Goal: Check status

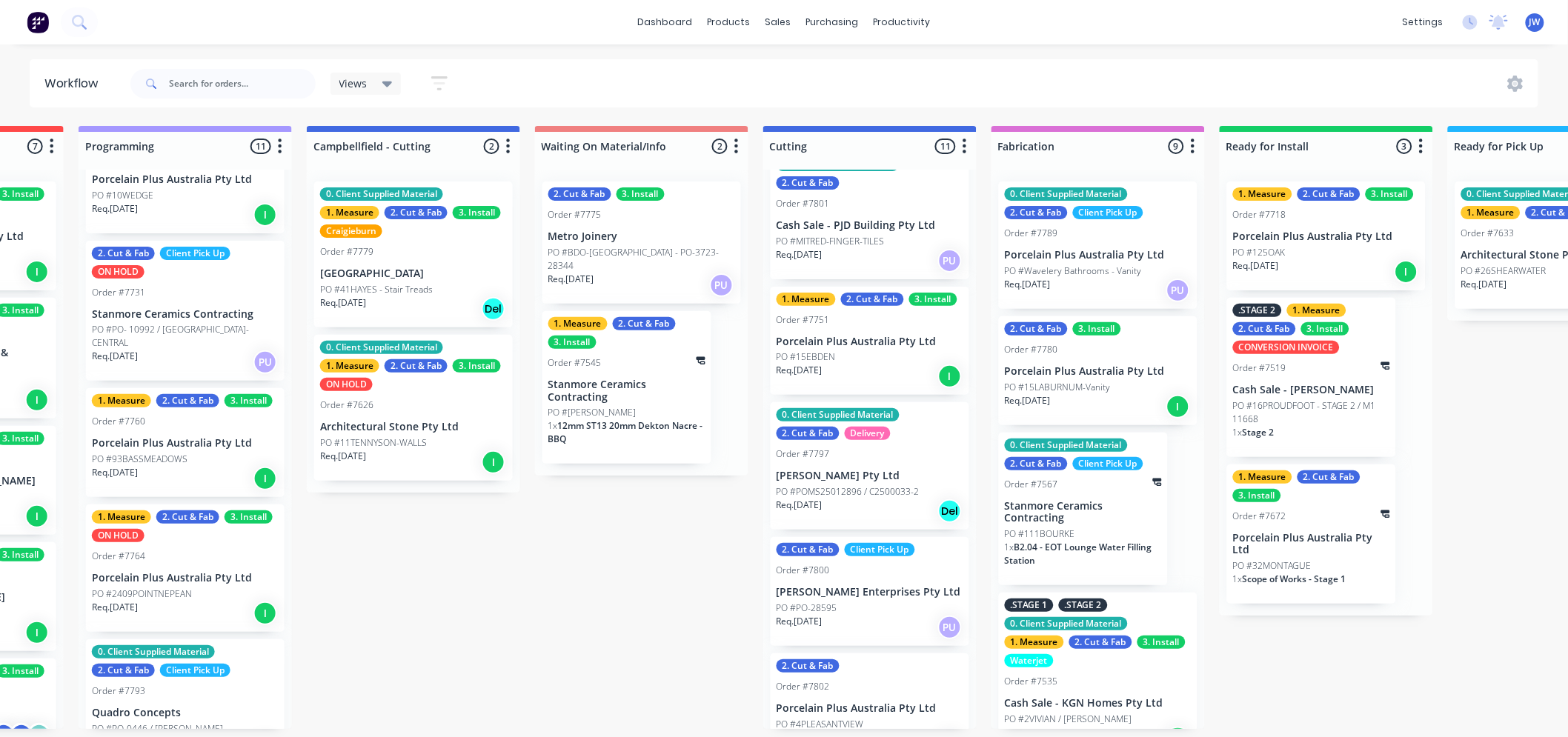
scroll to position [0, 635]
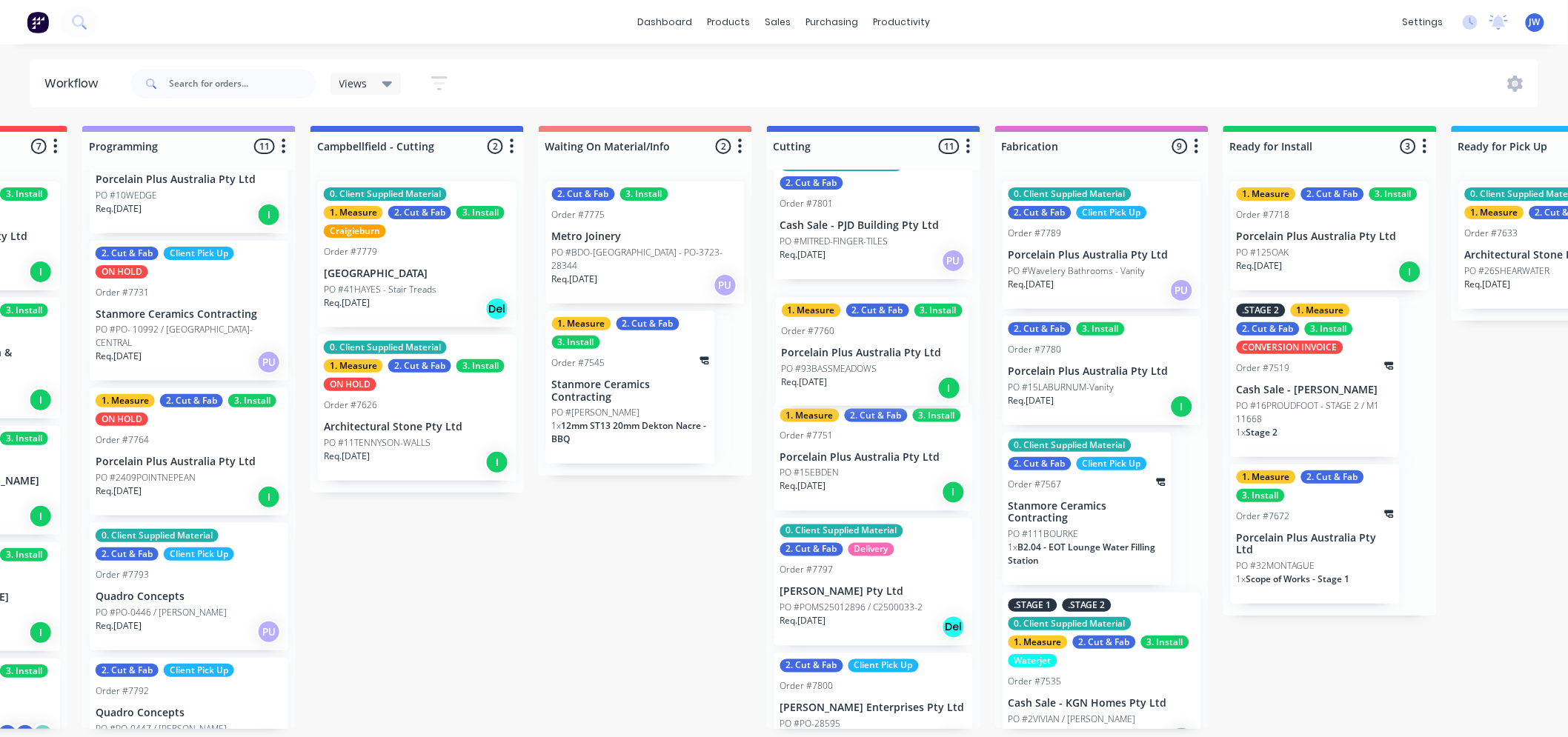
drag, startPoint x: 147, startPoint y: 455, endPoint x: 853, endPoint y: 372, distance: 710.9
click at [853, 372] on div "Submitted 15 Status colour #273444 hex #273444 Save Cancel Summaries Total orde…" at bounding box center [913, 427] width 3116 height 603
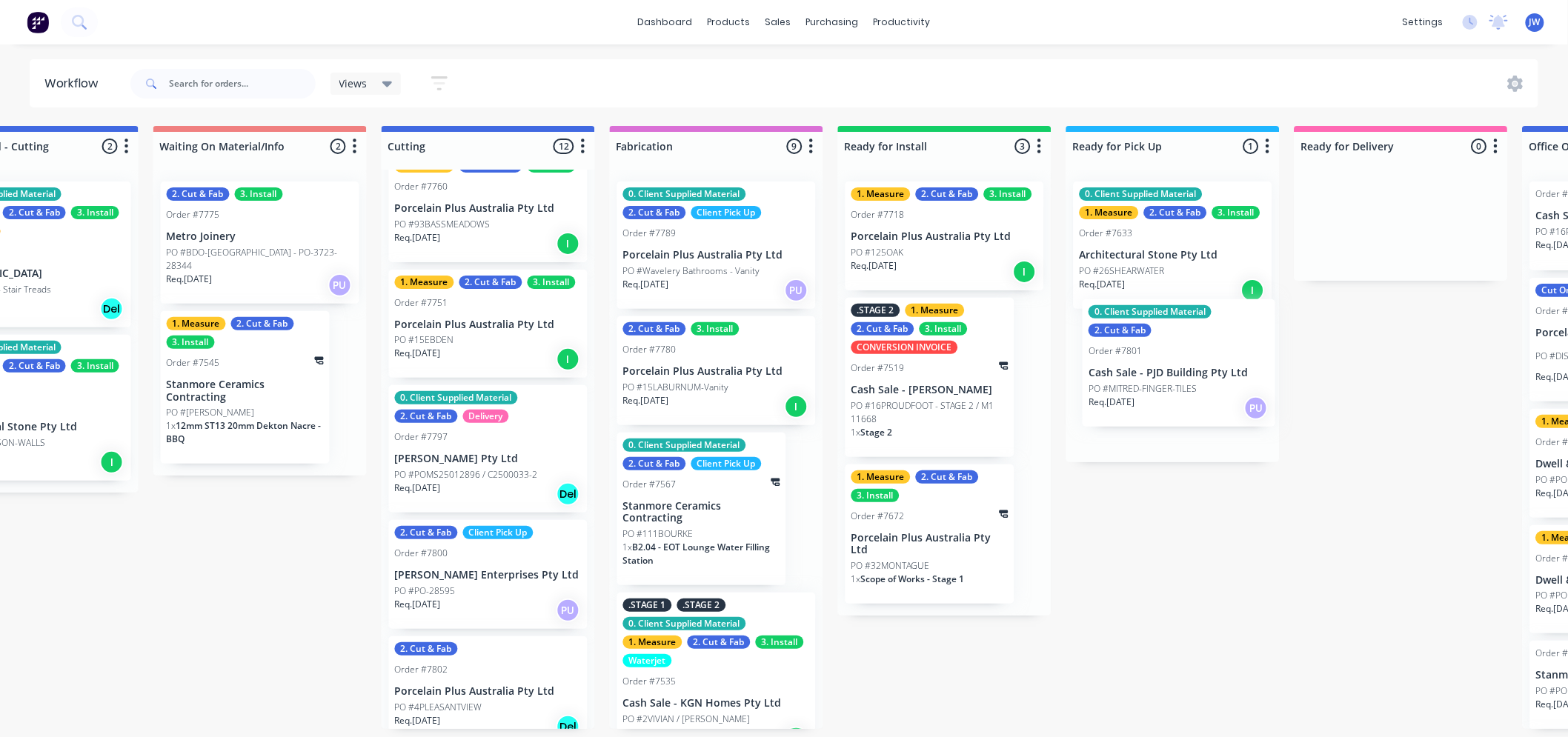
drag, startPoint x: 862, startPoint y: 230, endPoint x: 1178, endPoint y: 380, distance: 349.8
click at [1178, 380] on div "Submitted 15 Status colour #273444 hex #273444 Save Cancel Summaries Total orde…" at bounding box center [527, 427] width 3116 height 603
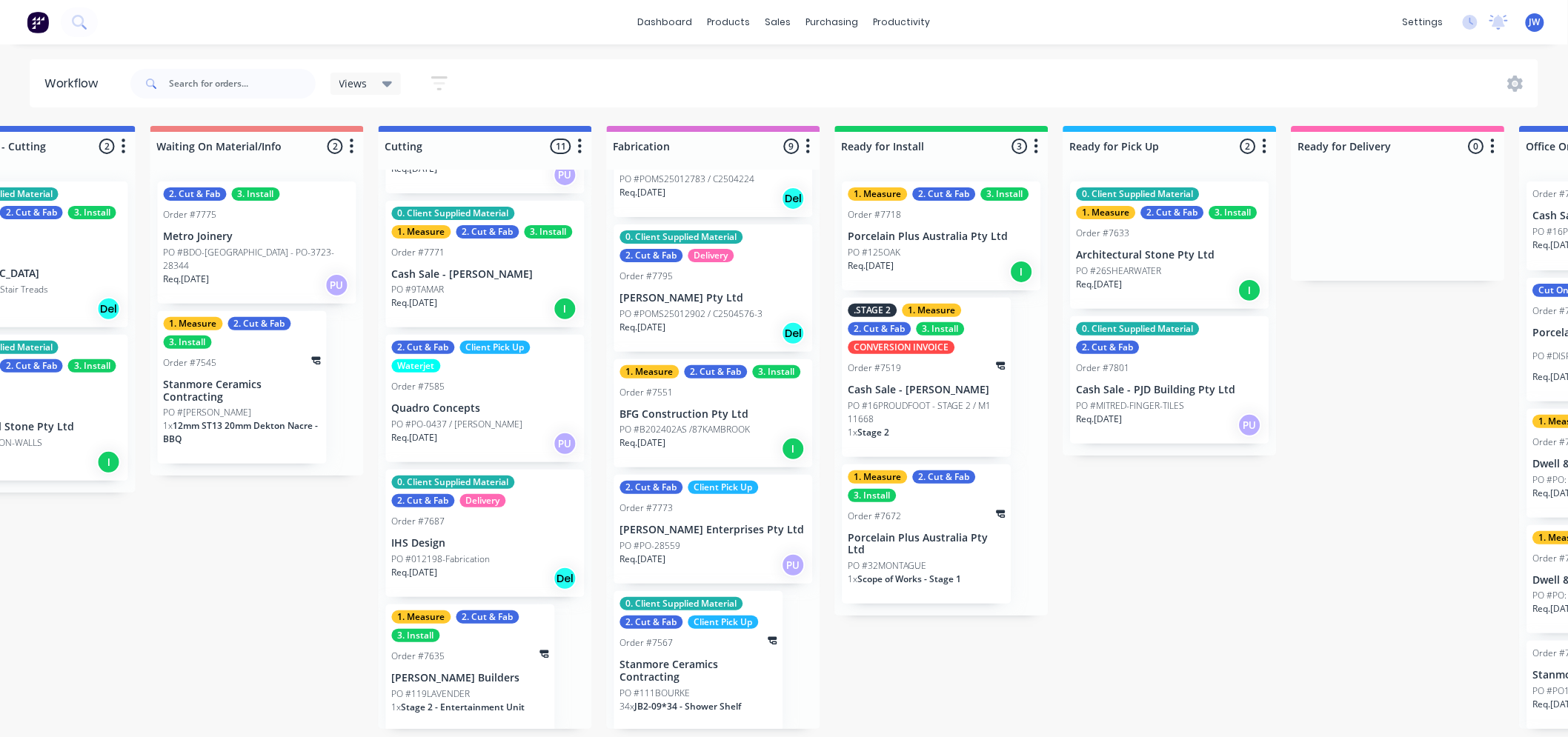
scroll to position [3, 1023]
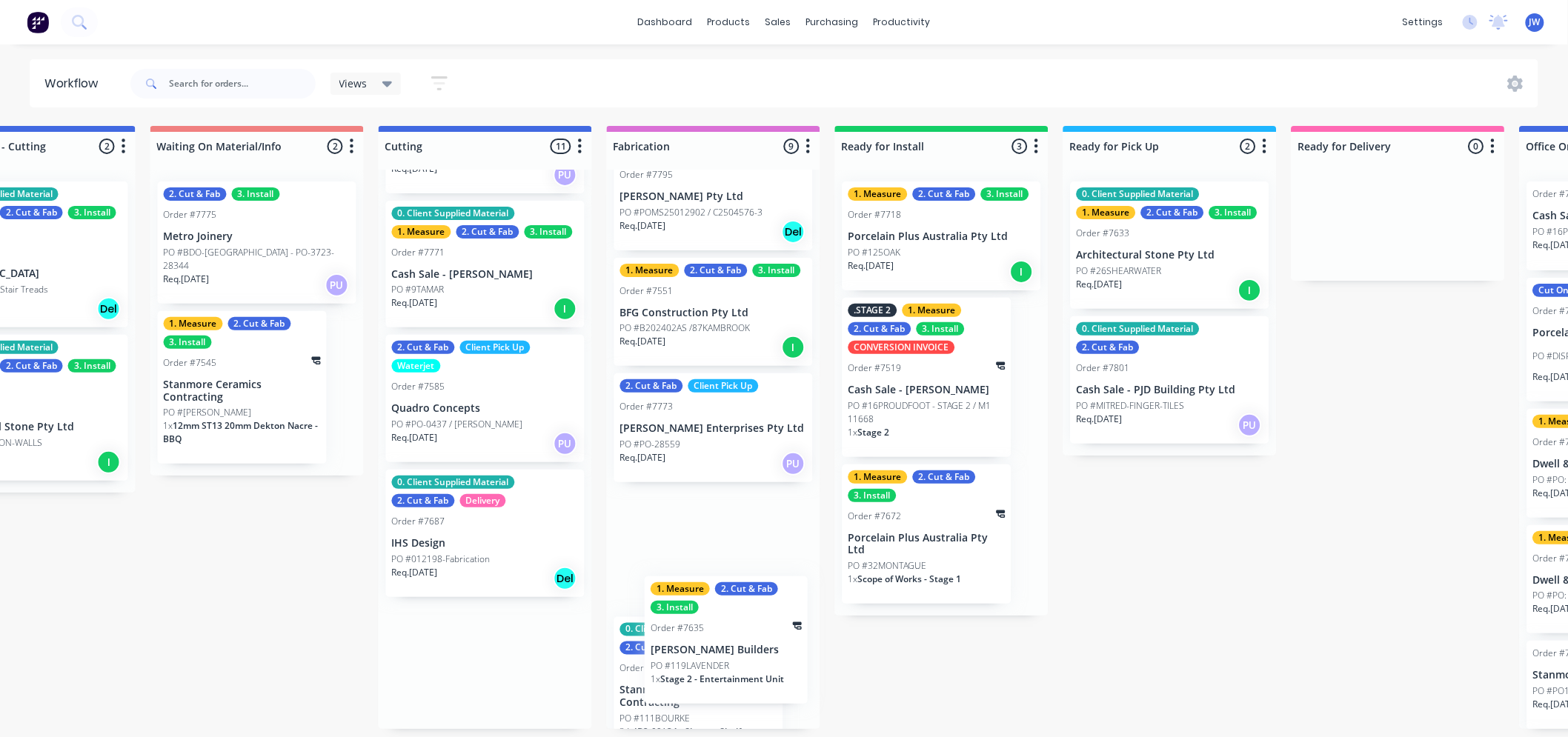
drag, startPoint x: 443, startPoint y: 677, endPoint x: 731, endPoint y: 655, distance: 288.8
click at [731, 655] on div "Submitted 15 Status colour #273444 hex #273444 Save Cancel Summaries Total orde…" at bounding box center [524, 427] width 3116 height 603
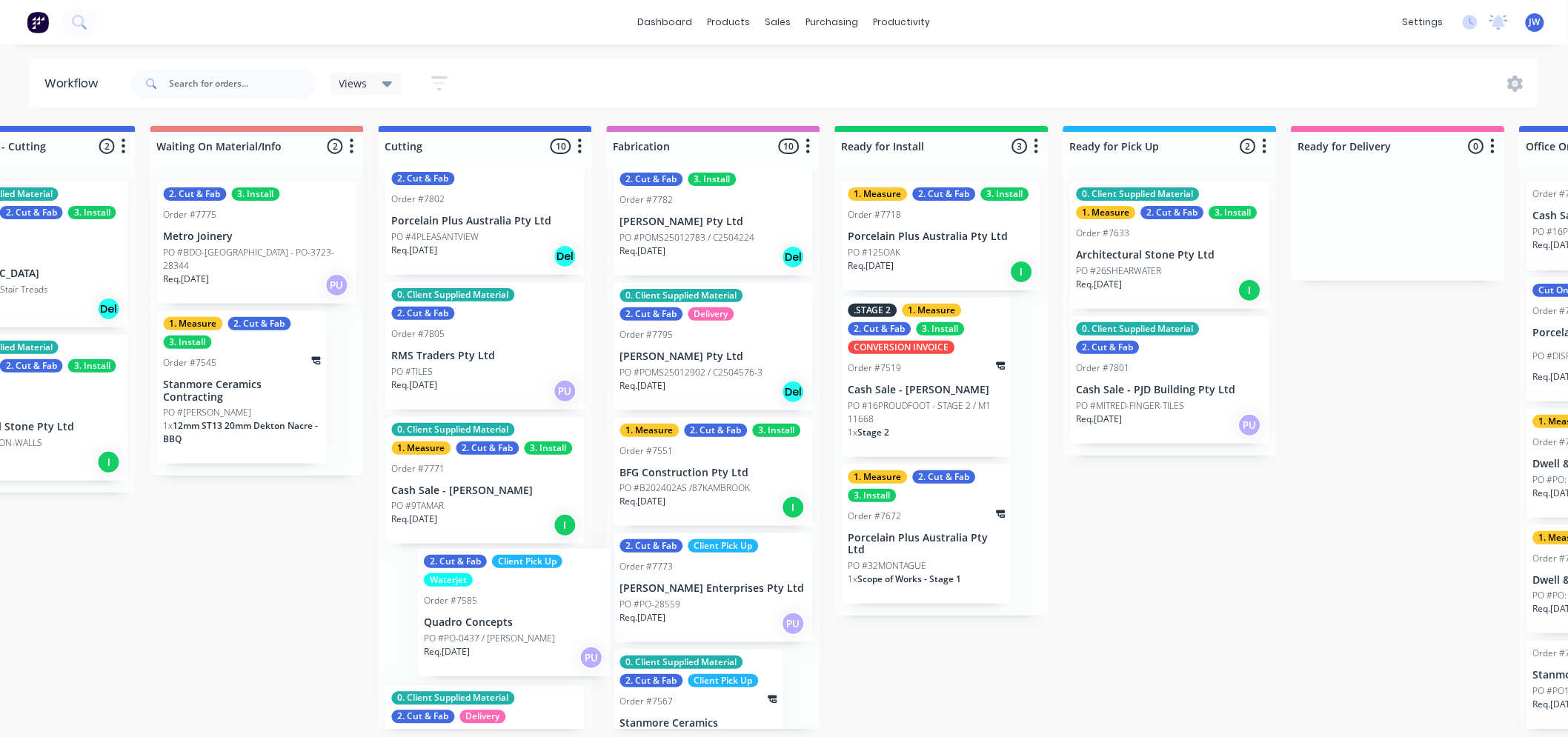
scroll to position [637, 0]
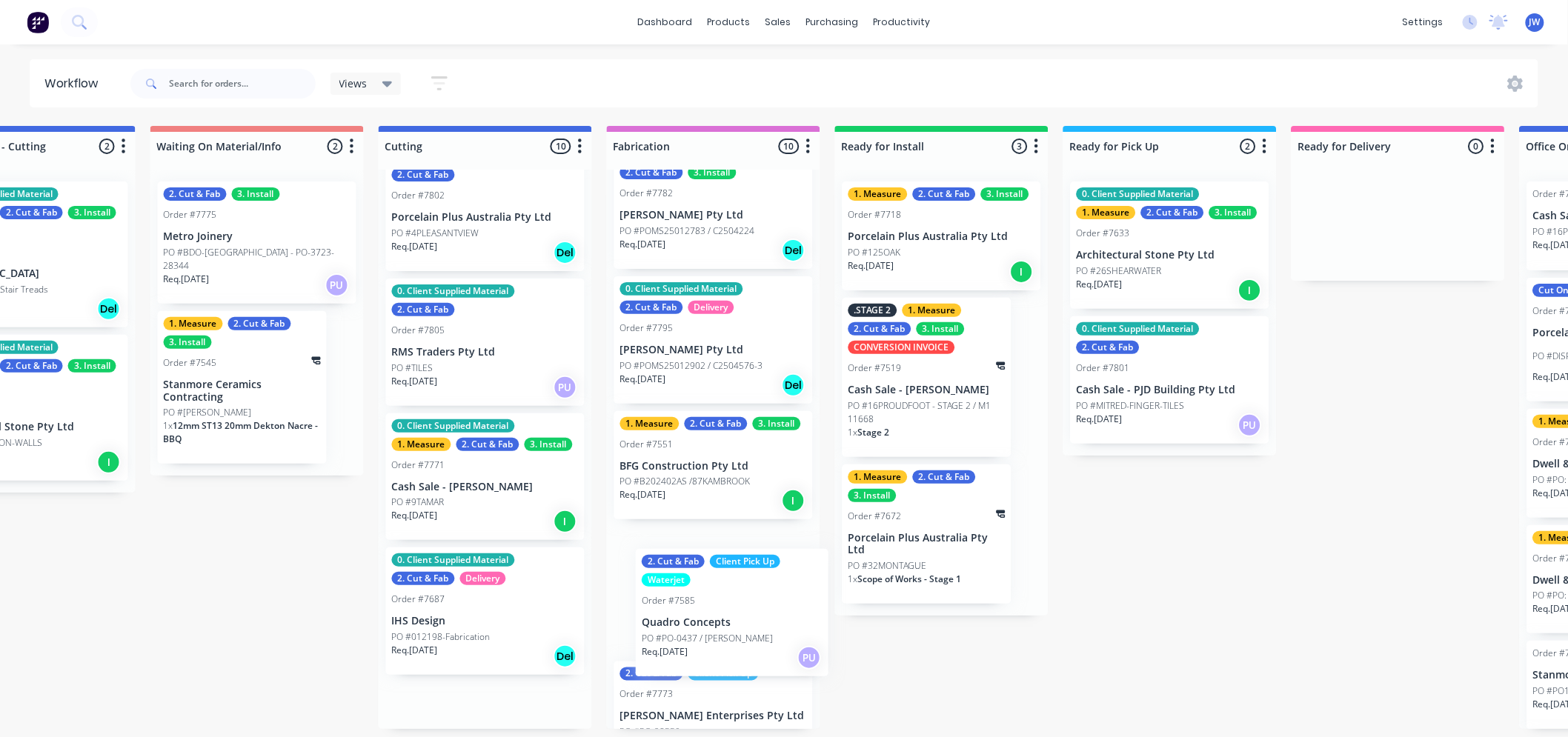
drag, startPoint x: 469, startPoint y: 628, endPoint x: 722, endPoint y: 629, distance: 253.0
click at [722, 629] on div "Submitted 15 Status colour #273444 hex #273444 Save Cancel Summaries Total orde…" at bounding box center [524, 427] width 3116 height 603
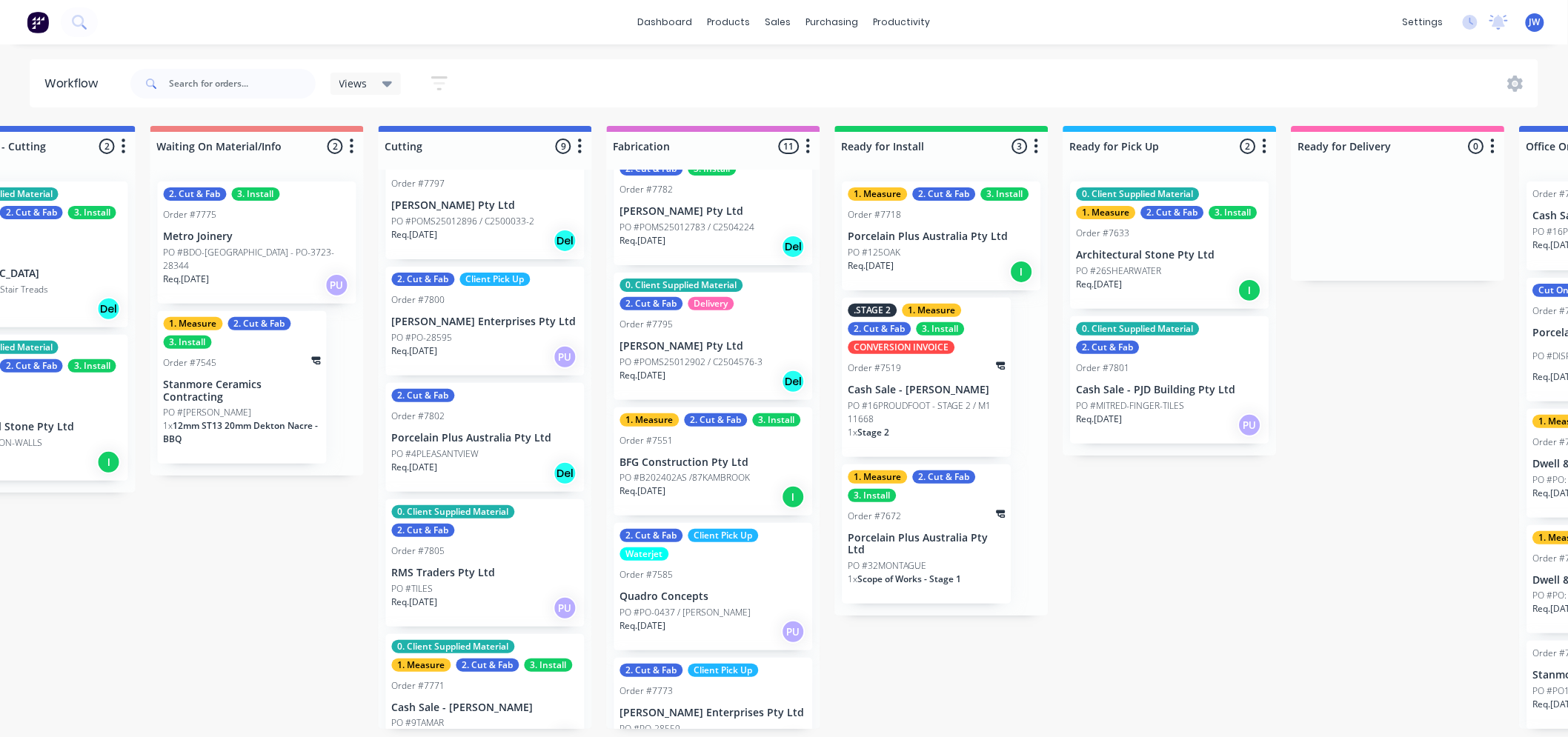
scroll to position [334, 0]
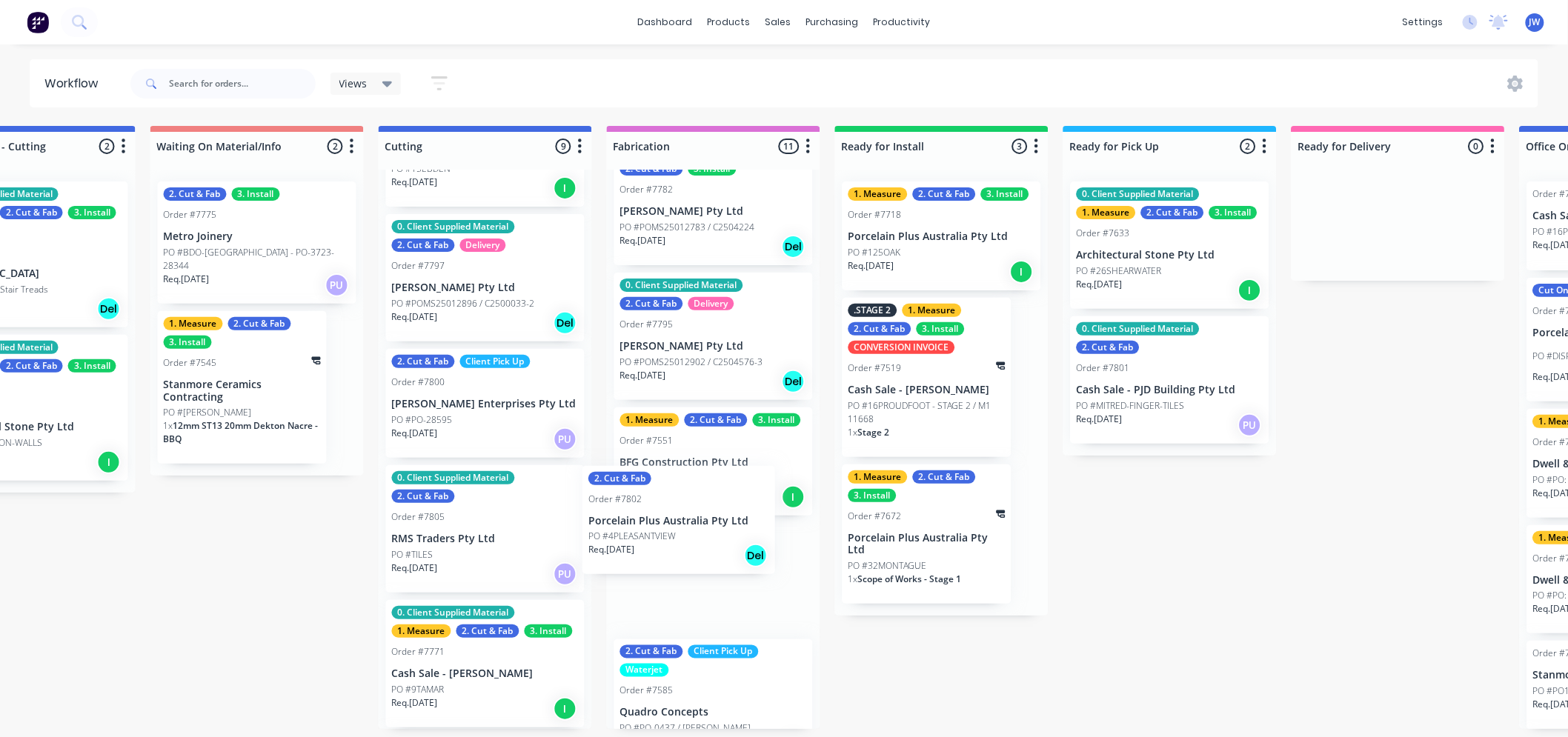
drag, startPoint x: 448, startPoint y: 538, endPoint x: 672, endPoint y: 543, distance: 224.1
click at [672, 543] on div "Submitted 15 Status colour #273444 hex #273444 Save Cancel Summaries Total orde…" at bounding box center [524, 427] width 3116 height 603
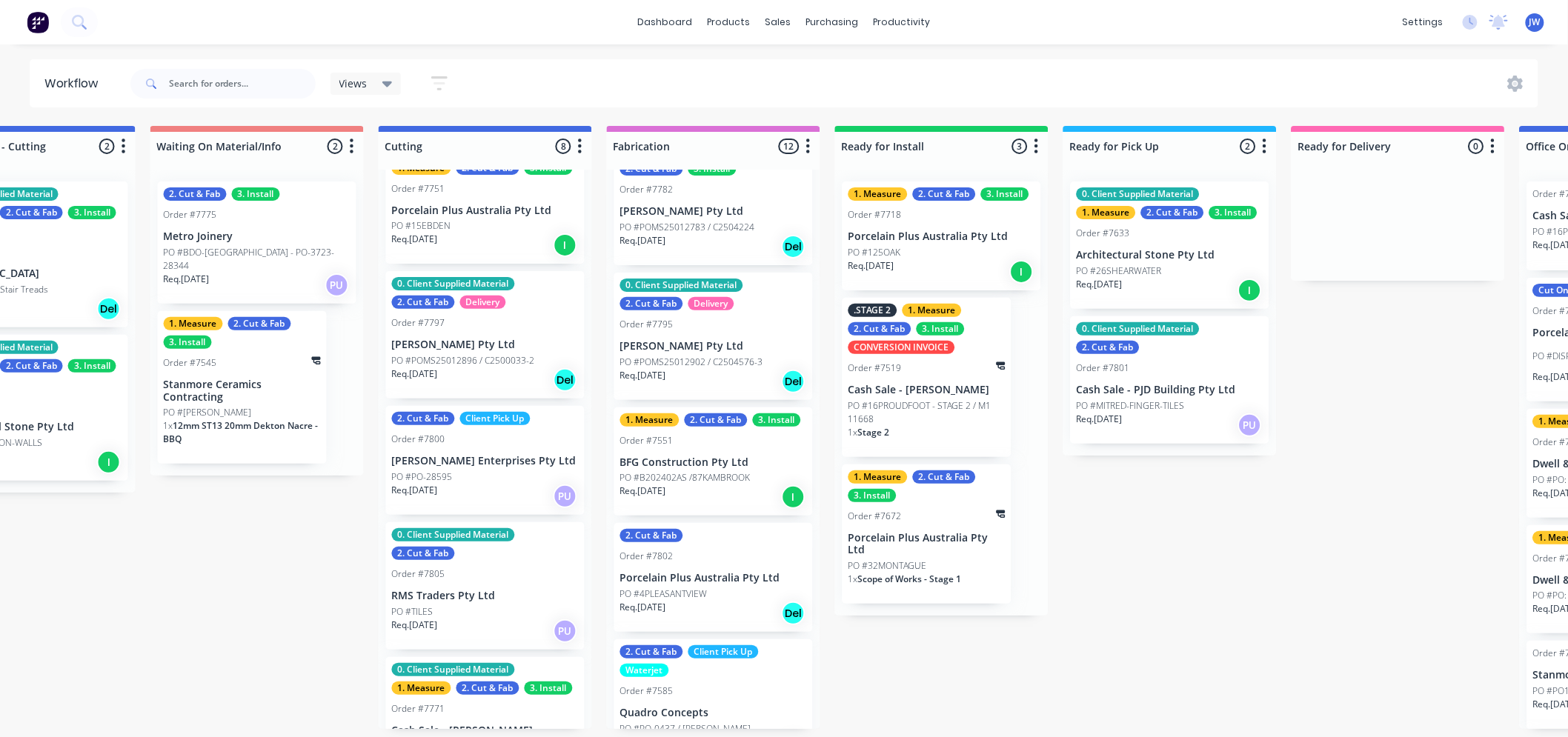
scroll to position [252, 0]
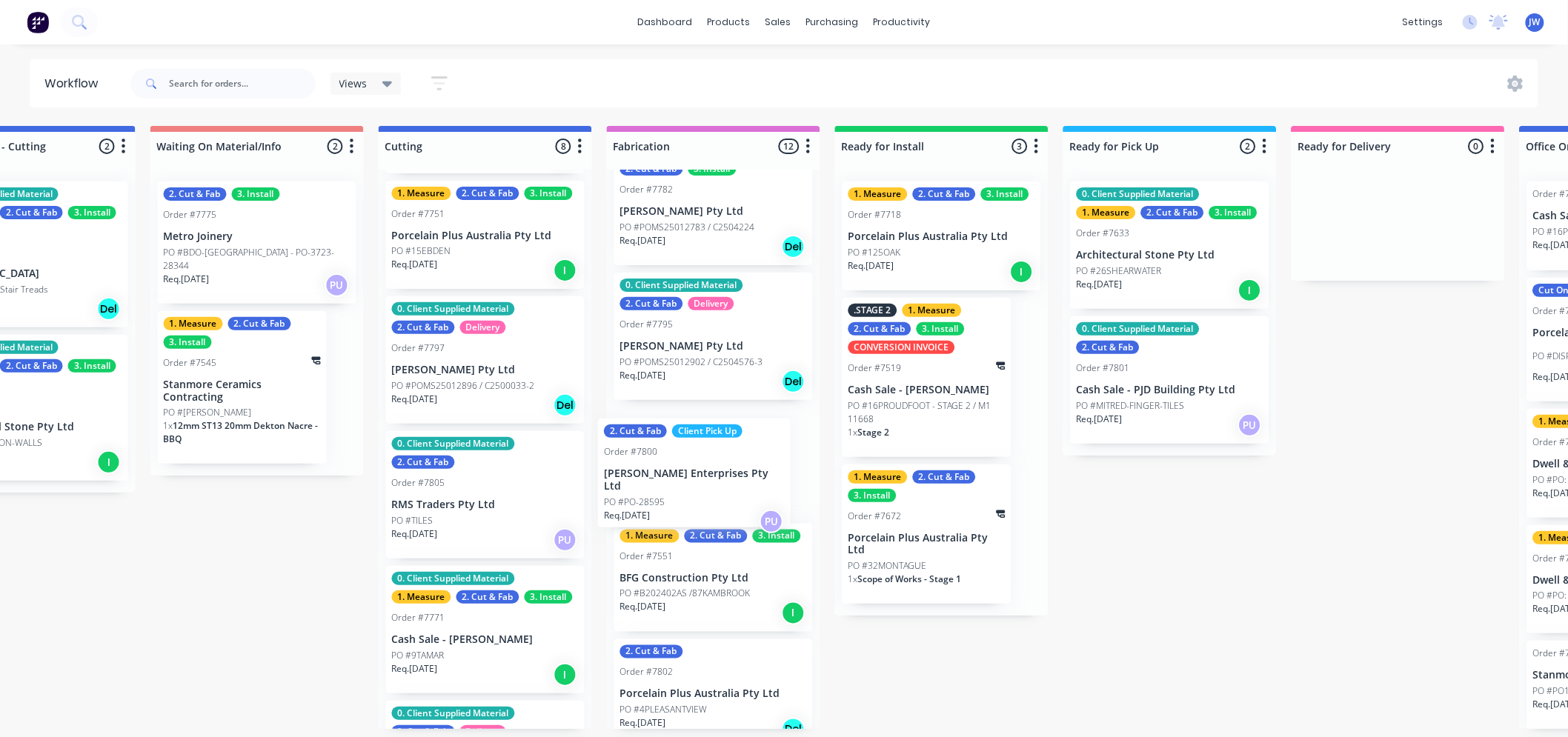
drag, startPoint x: 465, startPoint y: 501, endPoint x: 690, endPoint y: 492, distance: 225.2
click at [690, 492] on div "Submitted 15 Status colour #273444 hex #273444 Save Cancel Summaries Total orde…" at bounding box center [524, 427] width 3116 height 603
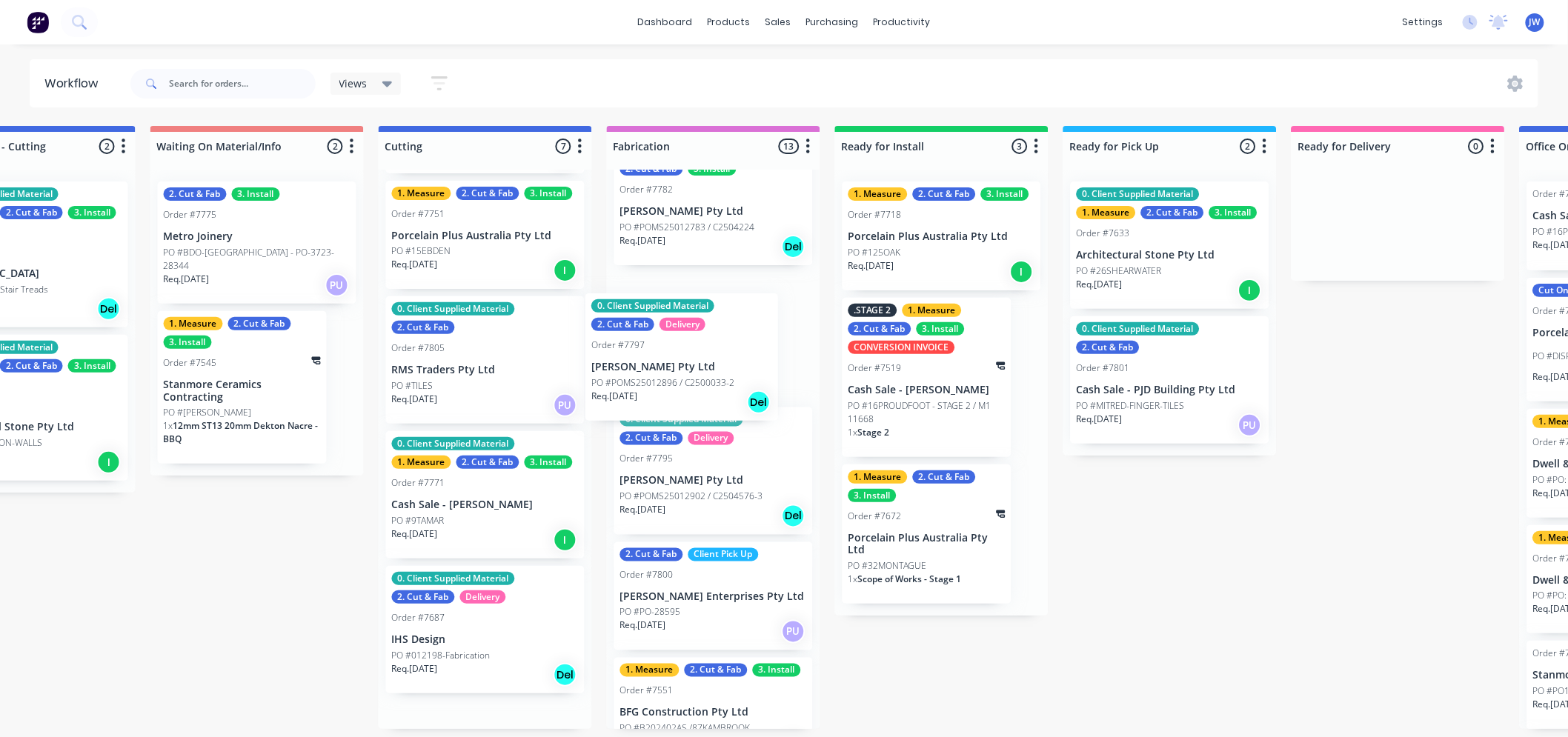
drag, startPoint x: 448, startPoint y: 359, endPoint x: 653, endPoint y: 359, distance: 205.0
click at [653, 359] on div "Submitted 15 Status colour #273444 hex #273444 Save Cancel Summaries Total orde…" at bounding box center [524, 427] width 3116 height 603
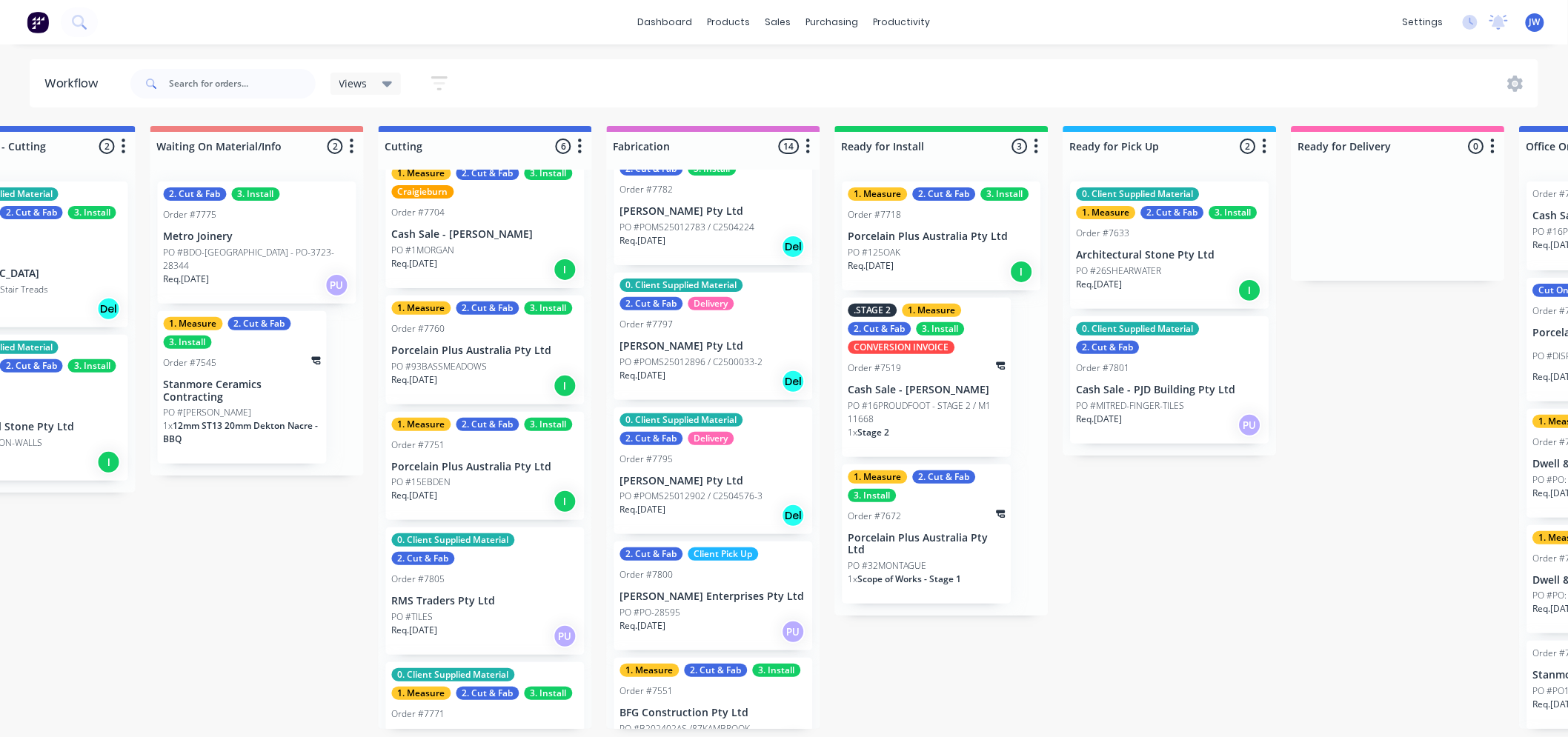
scroll to position [4, 0]
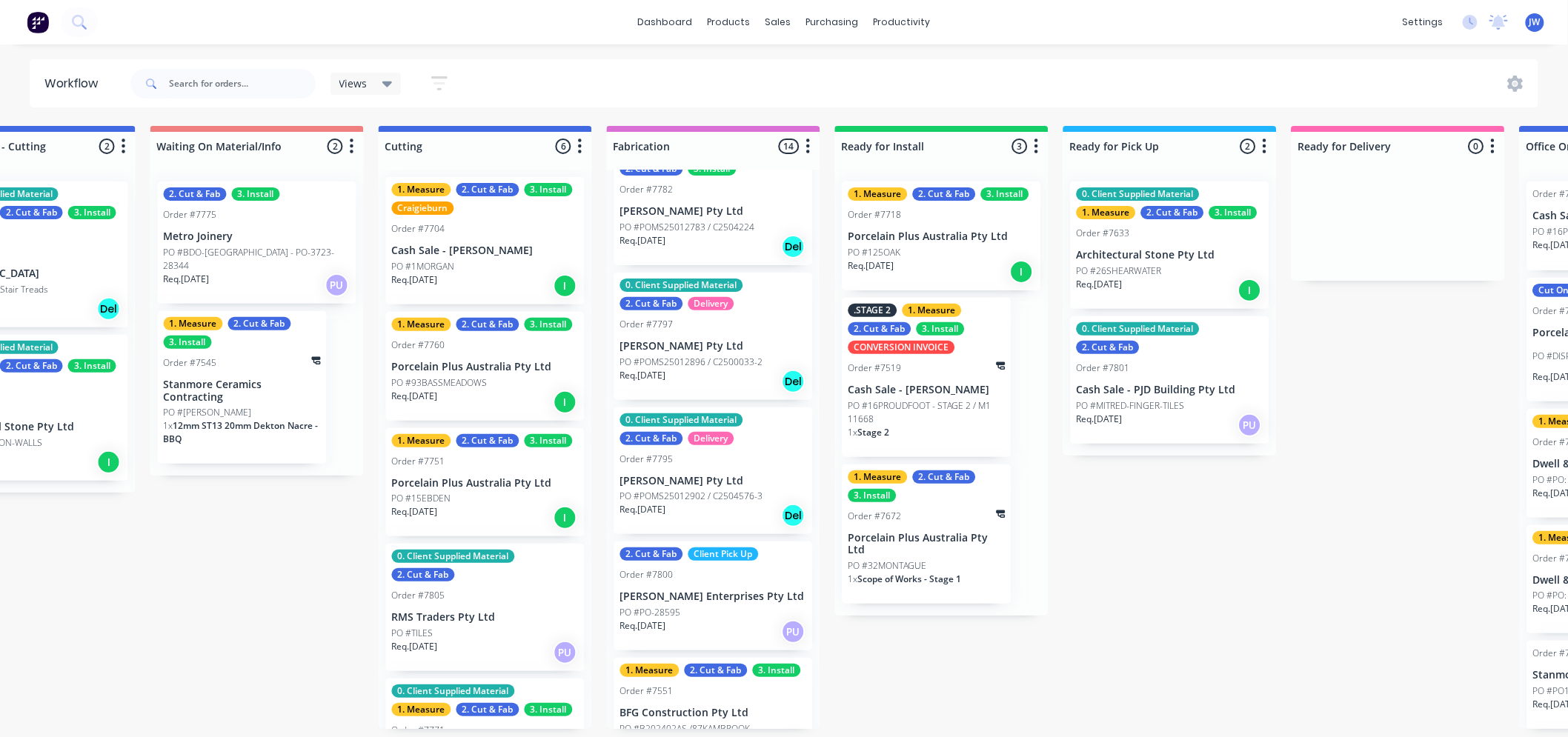
click at [492, 480] on p "Porcelain Plus Australia Pty Ltd" at bounding box center [486, 483] width 187 height 13
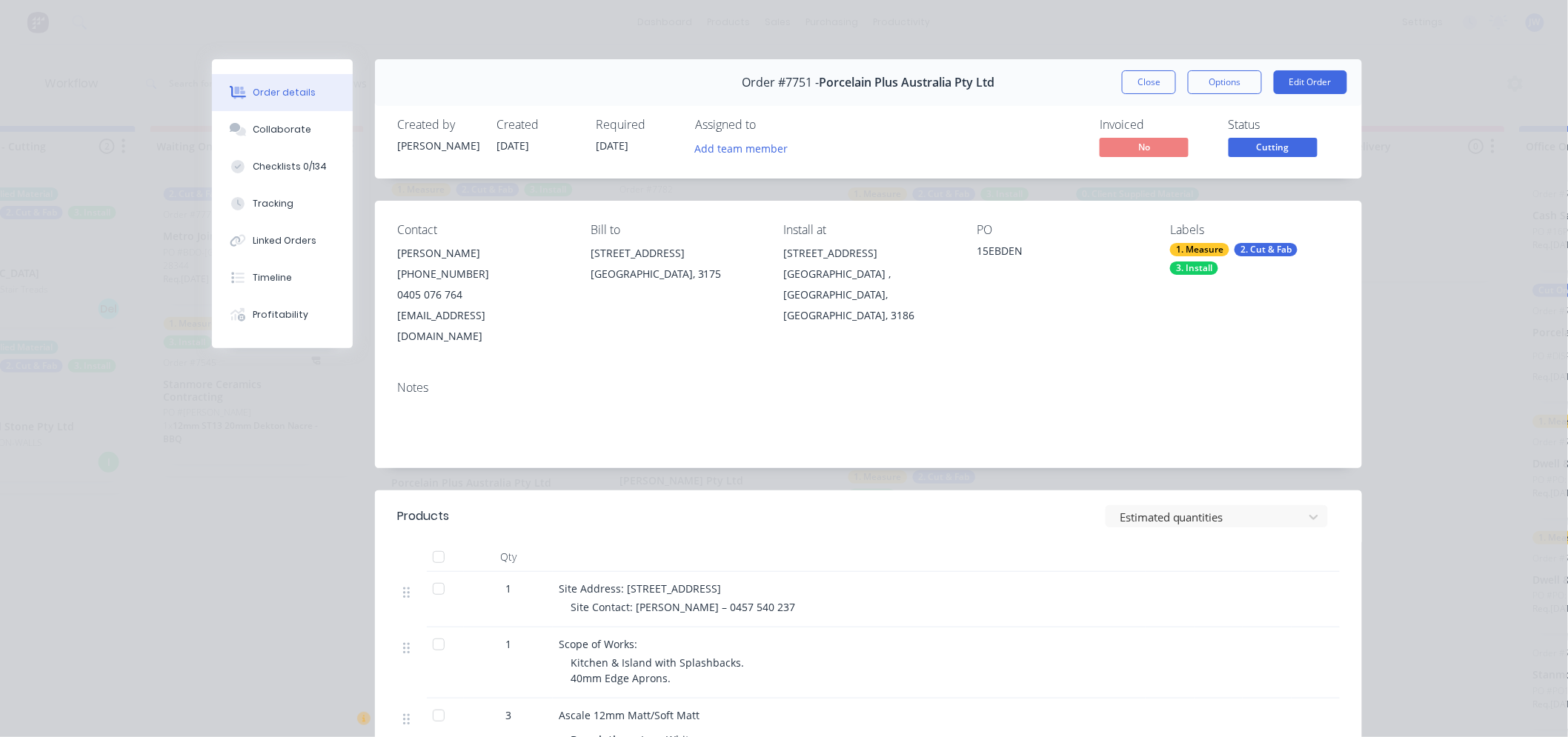
scroll to position [0, 0]
click at [1129, 74] on button "Close" at bounding box center [1149, 82] width 54 height 23
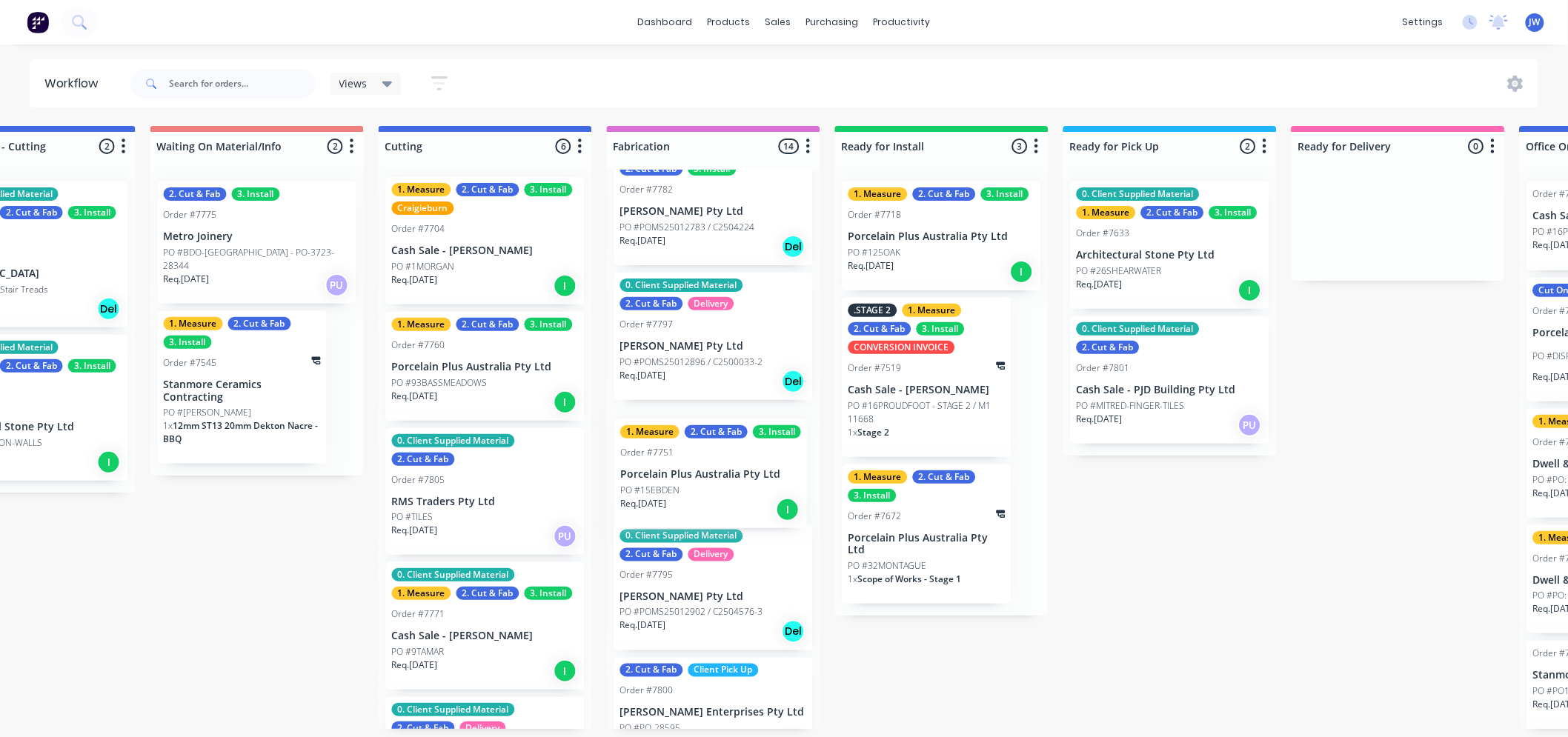
drag, startPoint x: 463, startPoint y: 502, endPoint x: 716, endPoint y: 497, distance: 253.0
click at [716, 497] on div "Submitted 15 Status colour #273444 hex #273444 Save Cancel Summaries Total orde…" at bounding box center [524, 427] width 3116 height 603
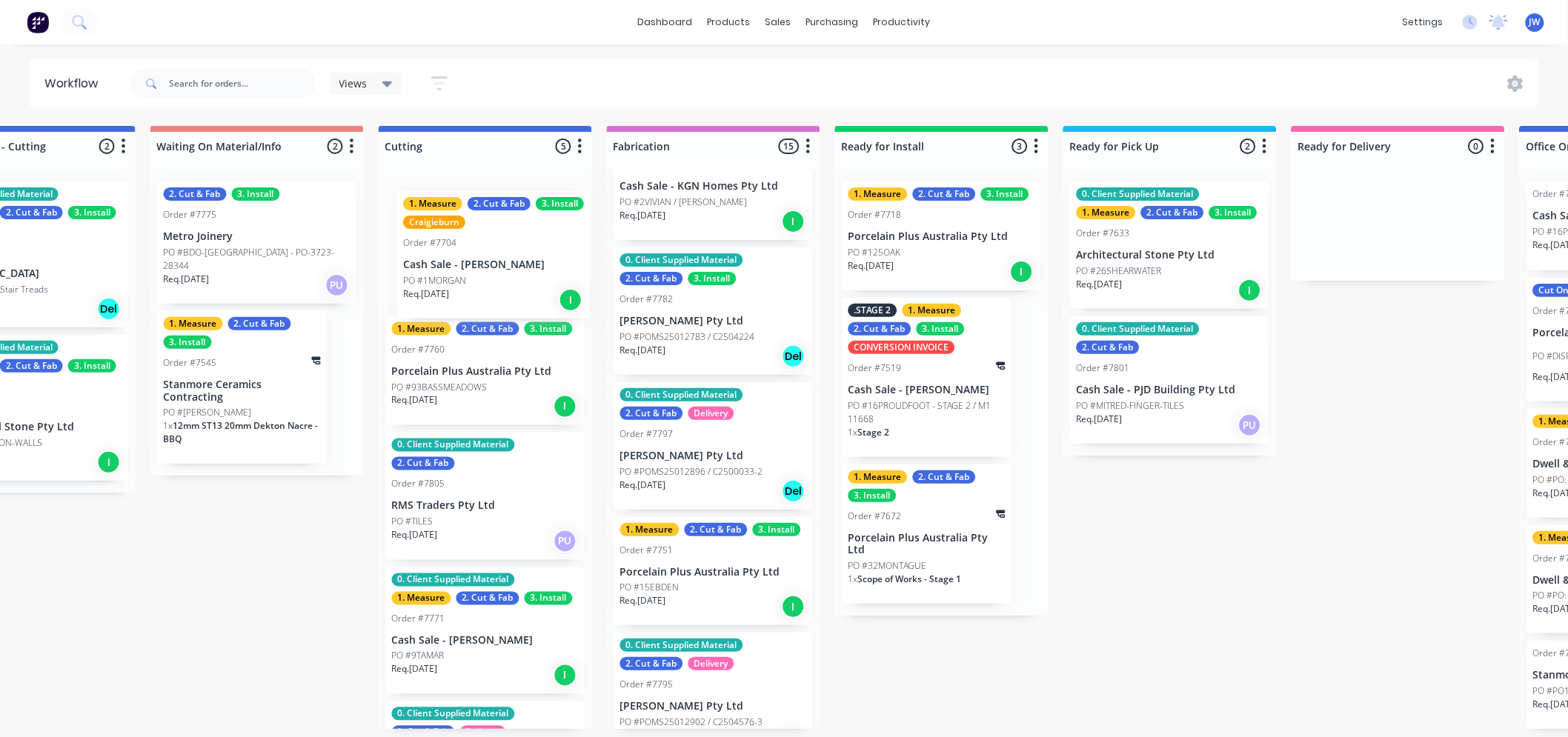
drag, startPoint x: 458, startPoint y: 256, endPoint x: 498, endPoint y: 270, distance: 42.4
click at [498, 270] on div "1. Measure 2. Cut & Fab 3. Install Craigieburn Order #7704 Cash Sale - [PERSON_…" at bounding box center [486, 449] width 214 height 559
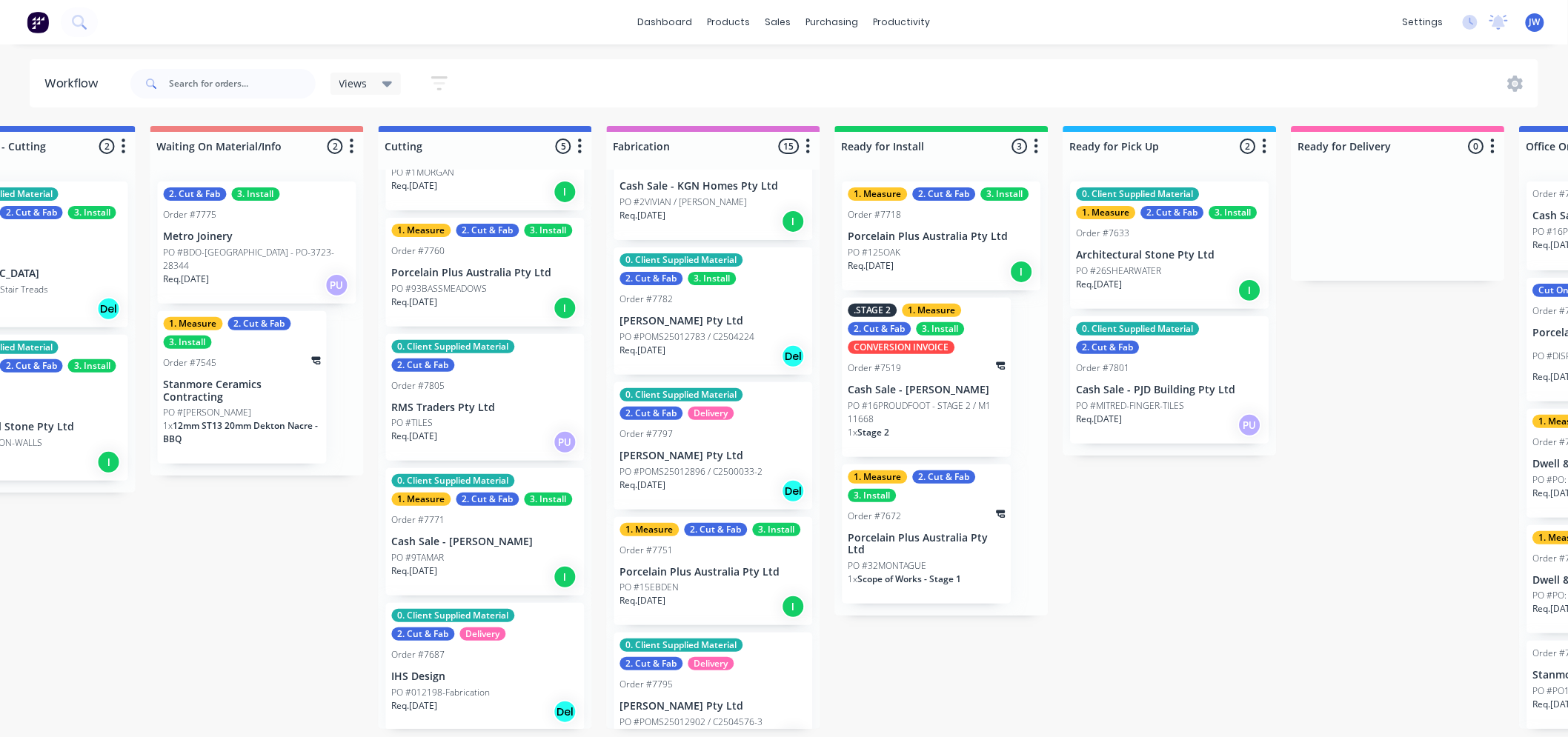
click at [287, 582] on div "Submitted 15 Status colour #273444 hex #273444 Save Cancel Summaries Total orde…" at bounding box center [524, 427] width 3116 height 603
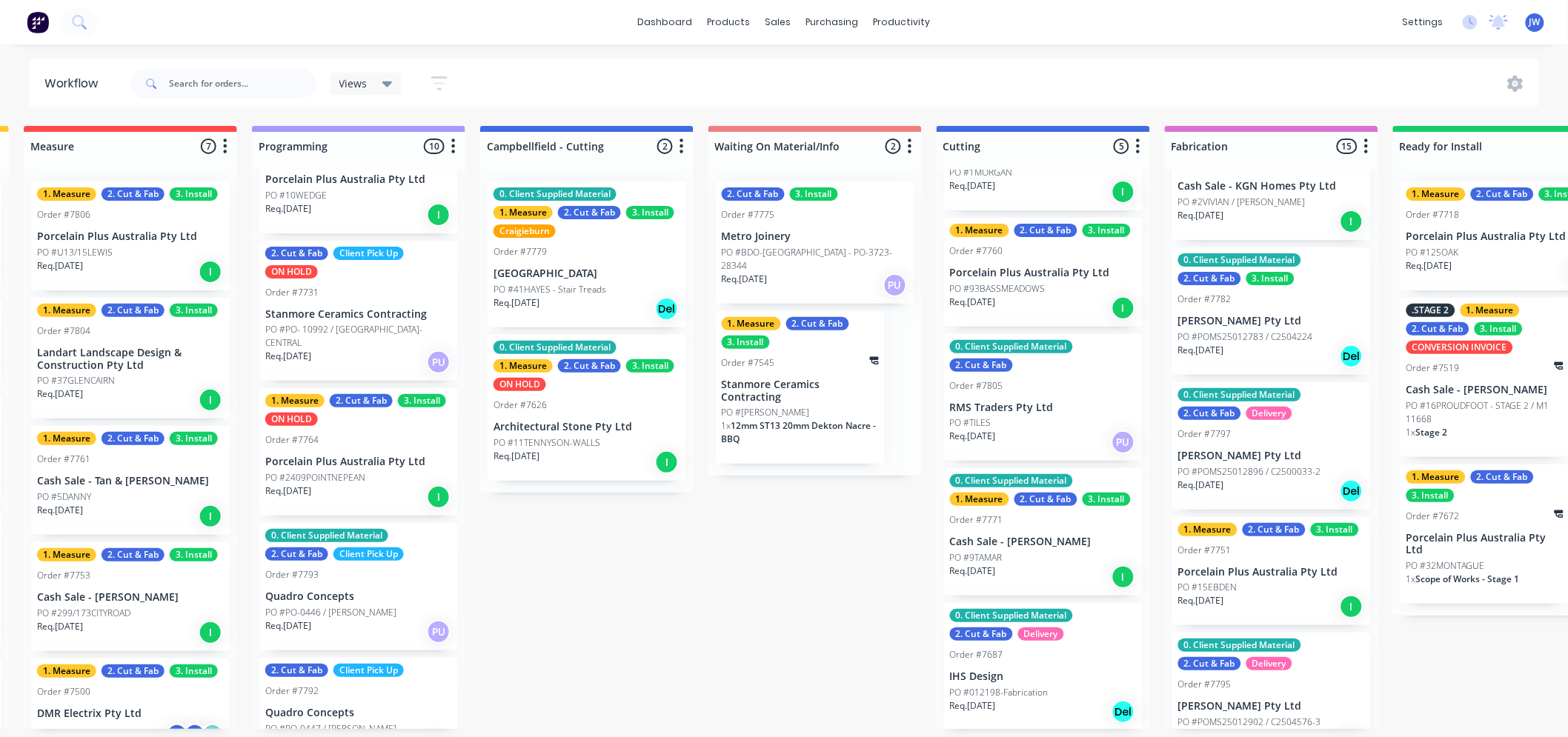
click at [788, 582] on div "Submitted 15 Status colour #273444 hex #273444 Save Cancel Summaries Total orde…" at bounding box center [1082, 427] width 3116 height 603
click at [589, 596] on div "Submitted 15 Status colour #273444 hex #273444 Save Cancel Summaries Total orde…" at bounding box center [1082, 427] width 3116 height 603
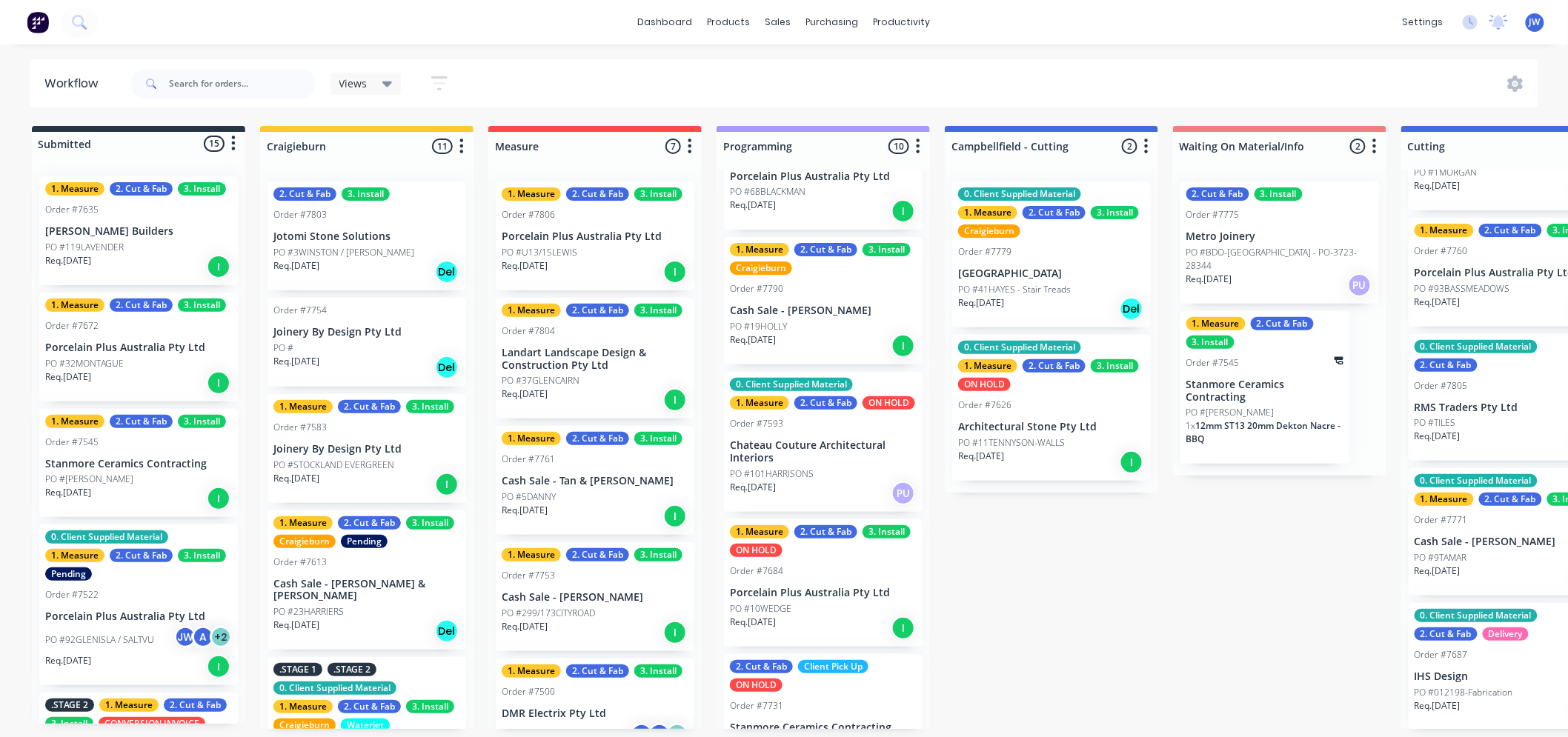
scroll to position [162, 0]
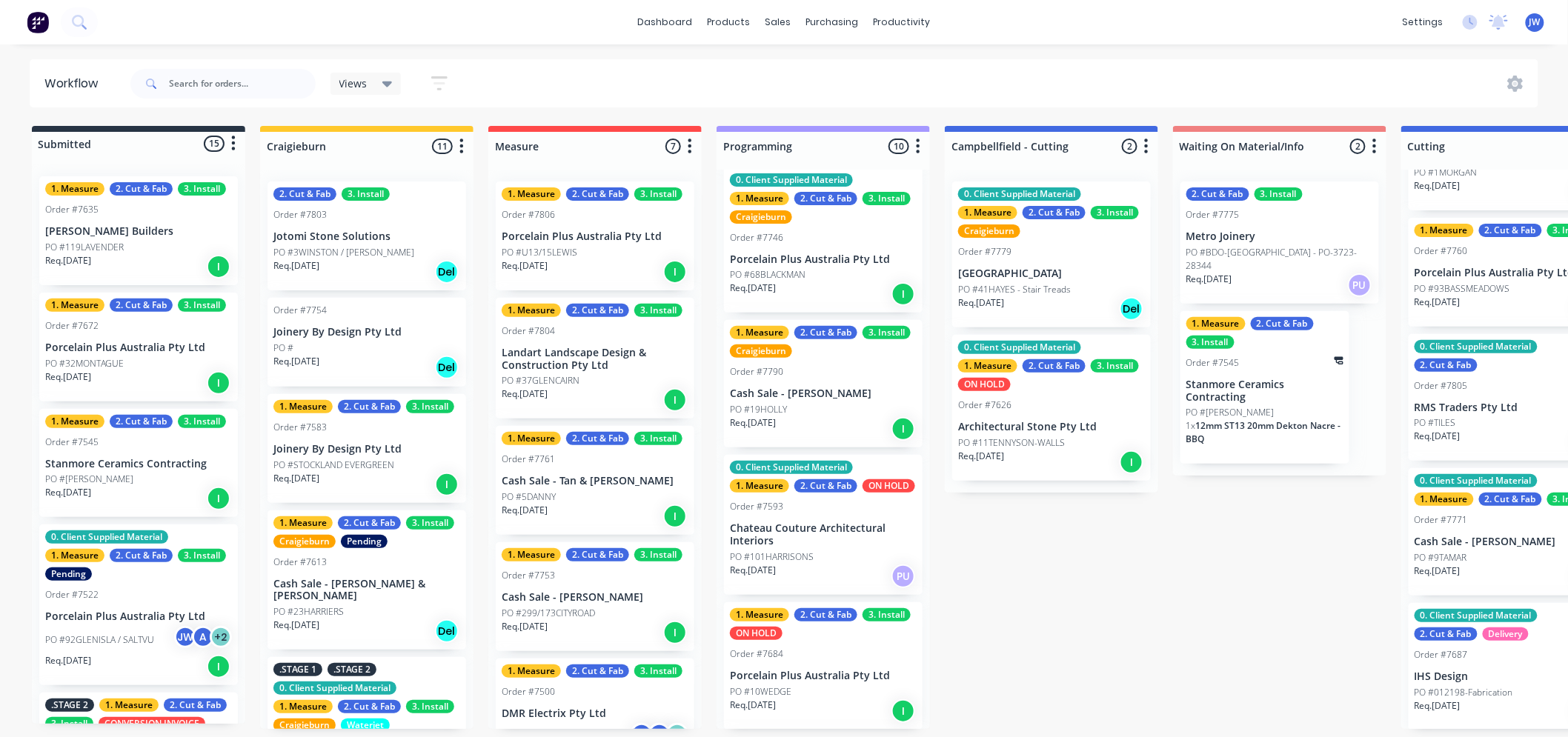
click at [1059, 601] on div "Submitted 15 Status colour #273444 hex #273444 Save Cancel Summaries Total orde…" at bounding box center [1547, 427] width 3116 height 603
